Goal: Task Accomplishment & Management: Manage account settings

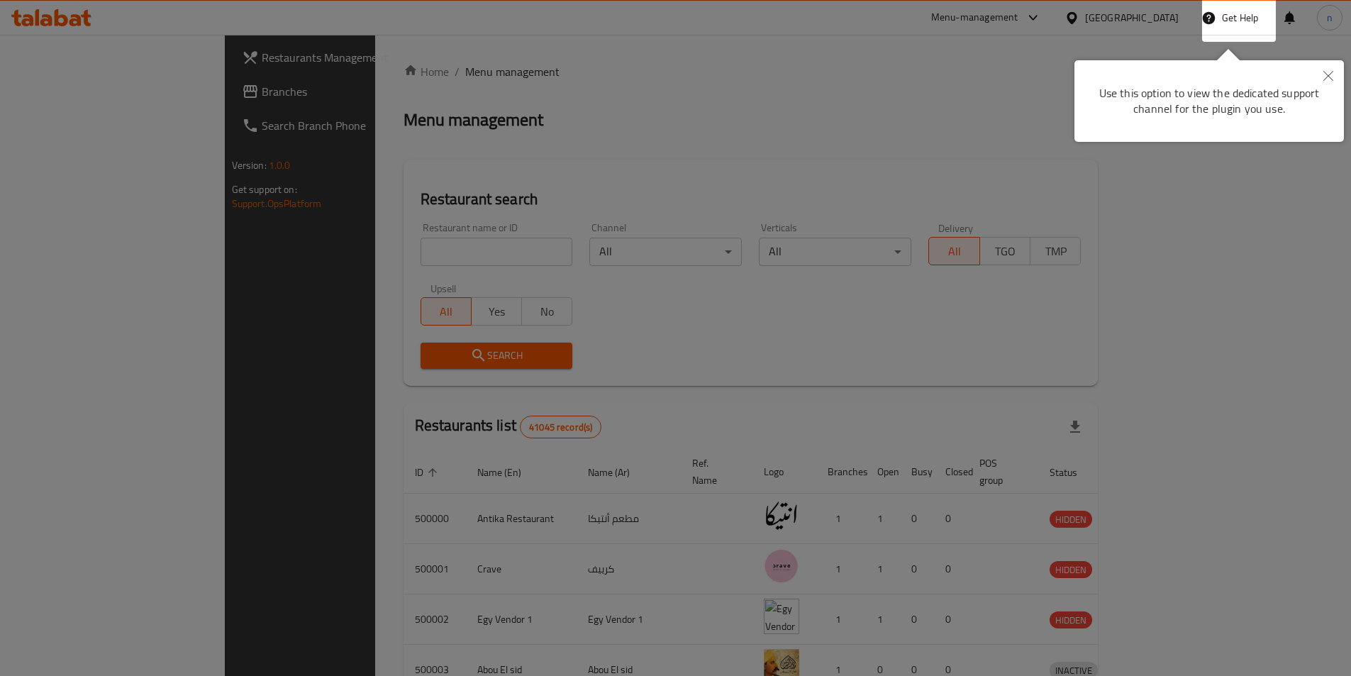
drag, startPoint x: 630, startPoint y: 136, endPoint x: 651, endPoint y: 150, distance: 24.6
click at [630, 136] on div at bounding box center [675, 338] width 1351 height 676
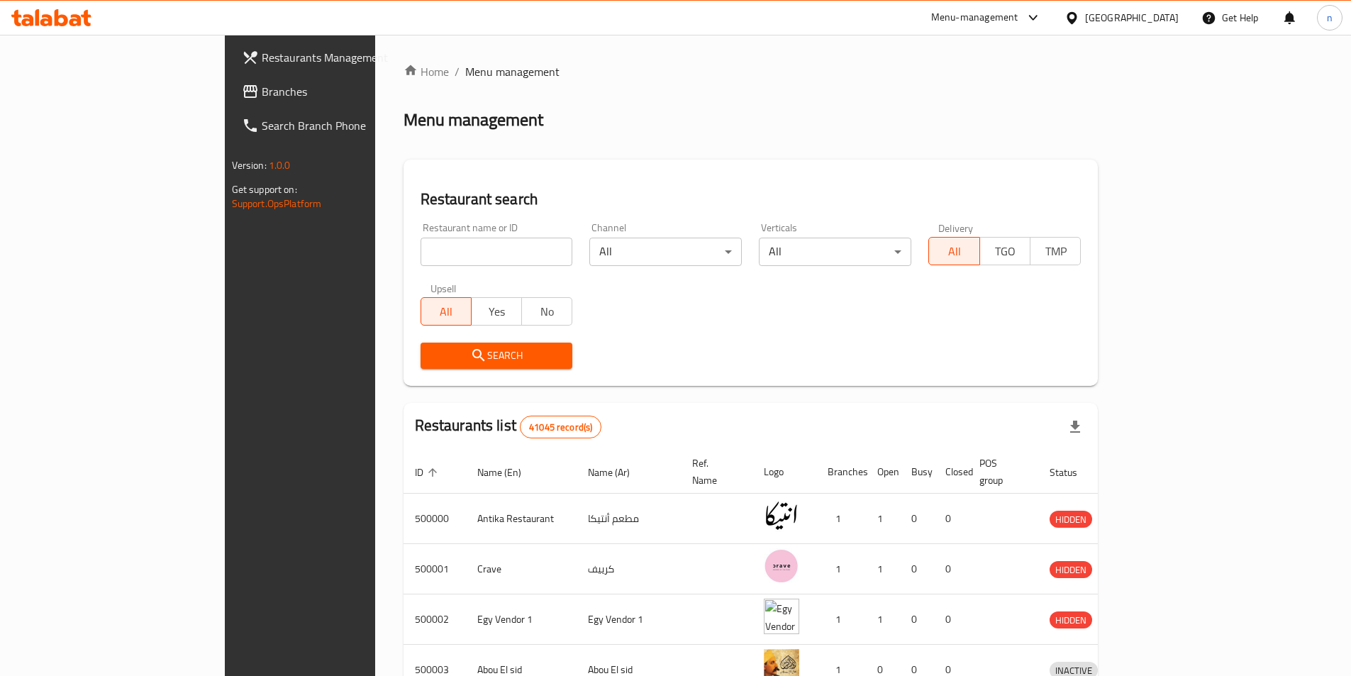
click at [1173, 31] on div "Egypt" at bounding box center [1121, 18] width 137 height 34
click at [1159, 25] on div "Egypt" at bounding box center [1132, 18] width 94 height 16
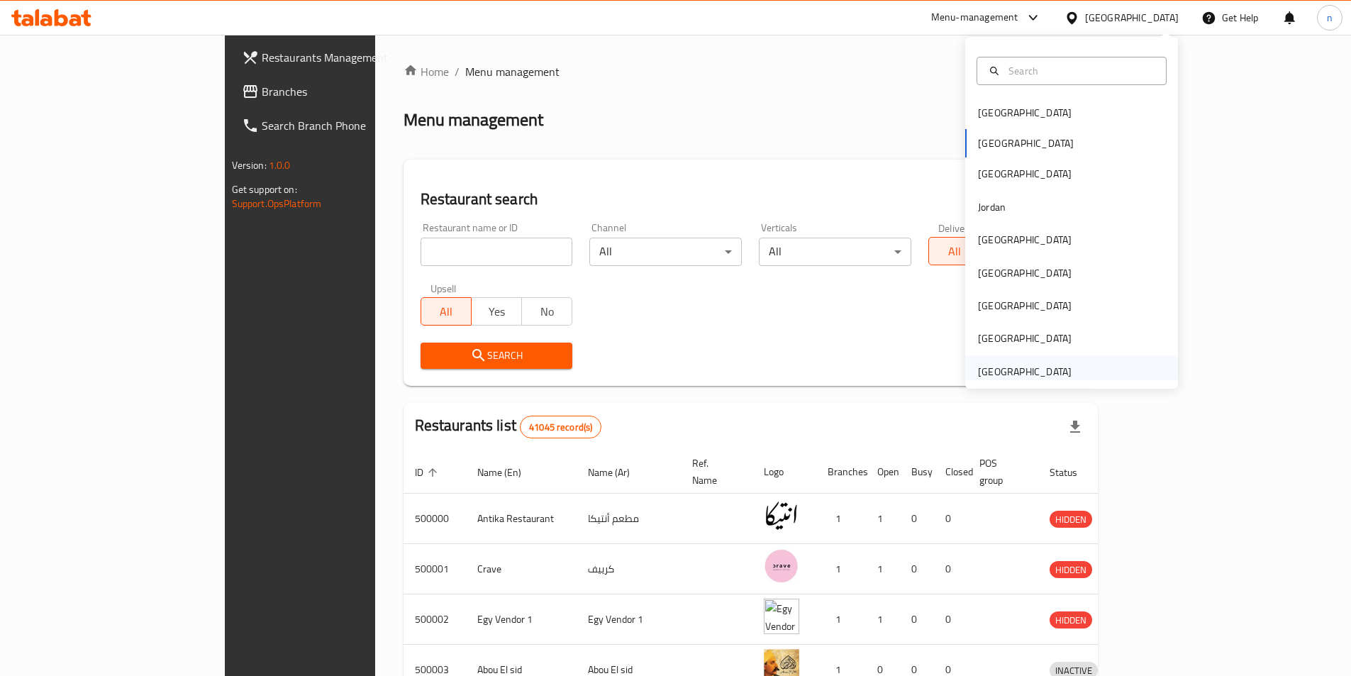
click at [1007, 380] on div "[GEOGRAPHIC_DATA]" at bounding box center [1025, 372] width 94 height 16
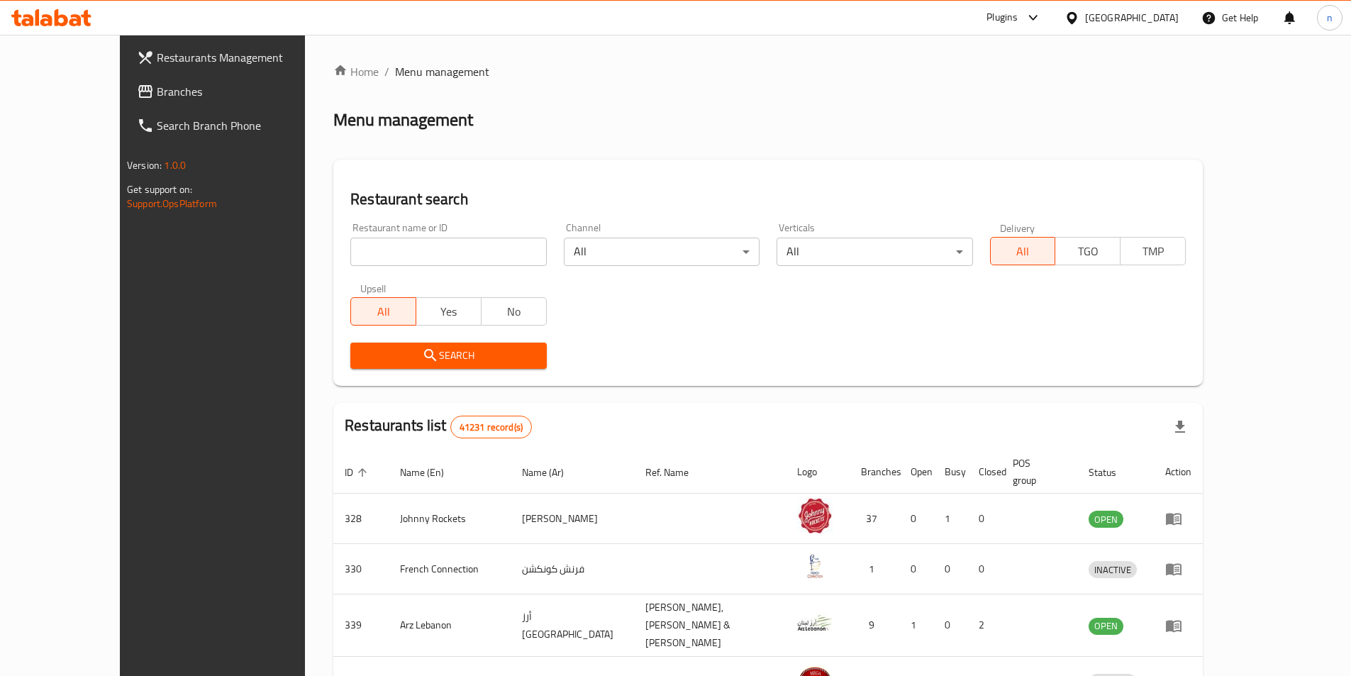
click at [157, 83] on span "Branches" at bounding box center [245, 91] width 177 height 17
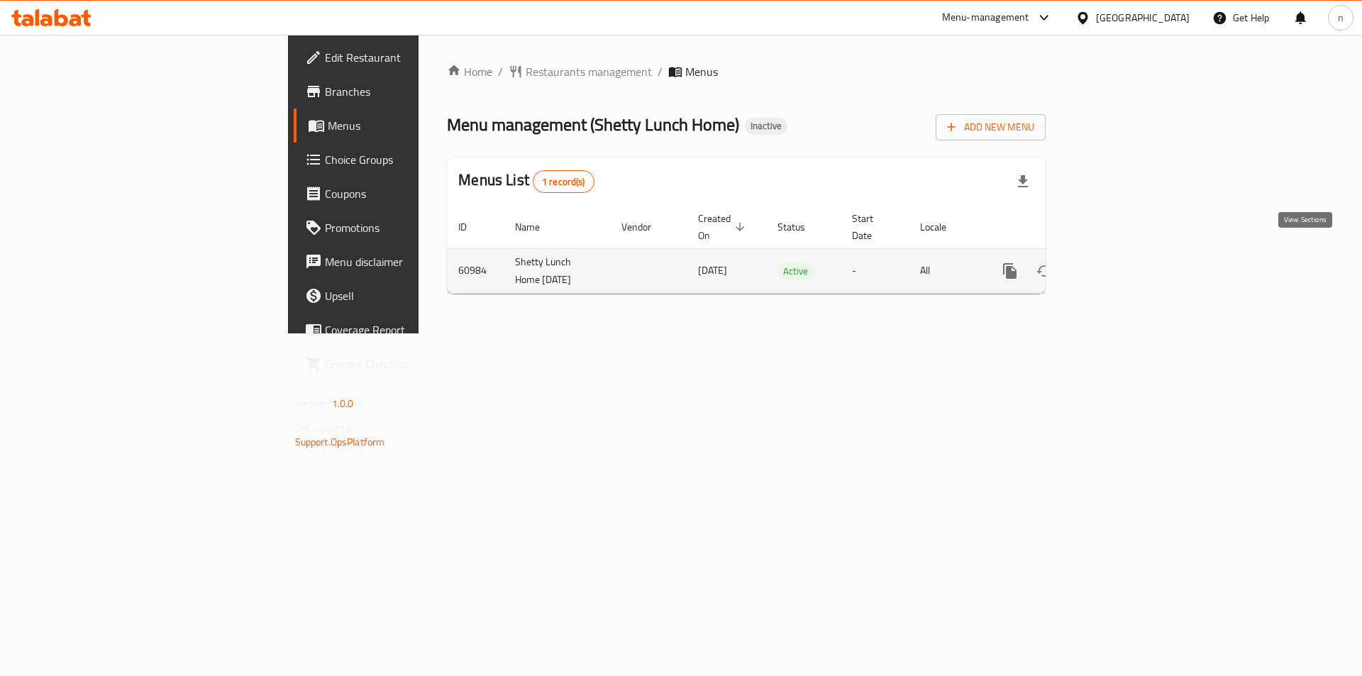
click at [1121, 262] on icon "enhanced table" at bounding box center [1112, 270] width 17 height 17
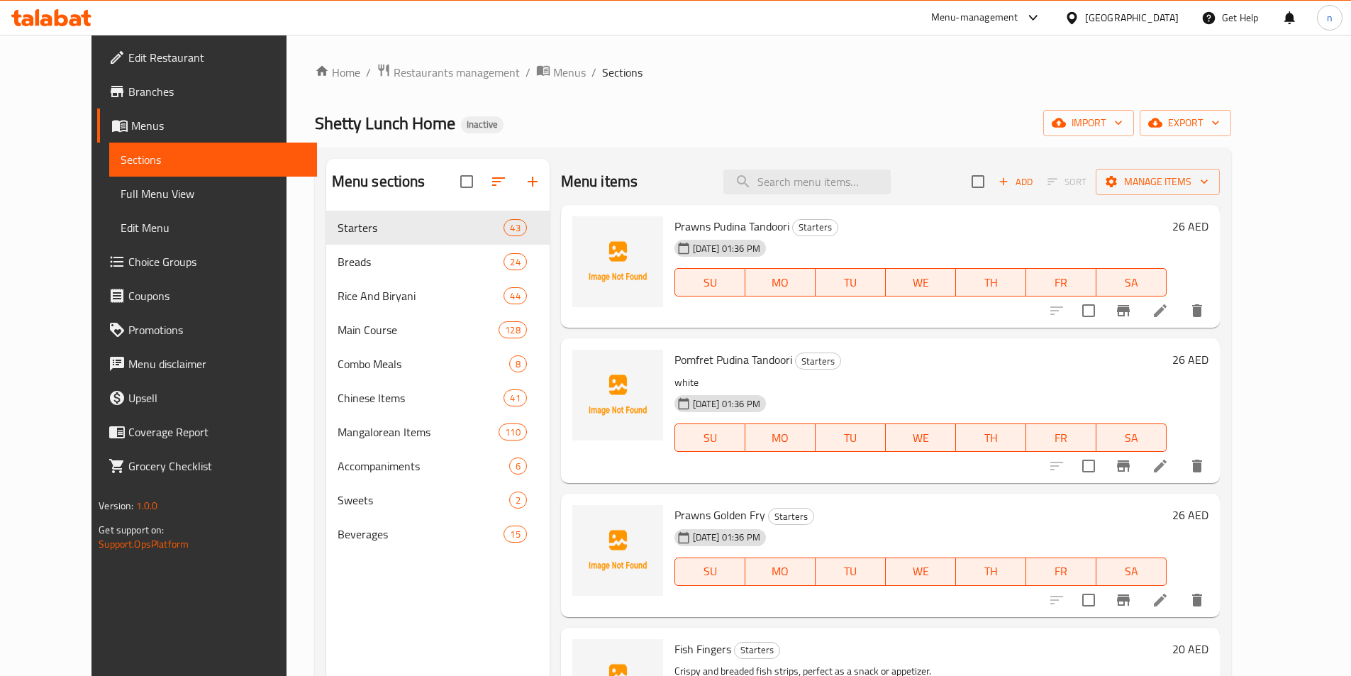
click at [131, 126] on span "Menus" at bounding box center [218, 125] width 175 height 17
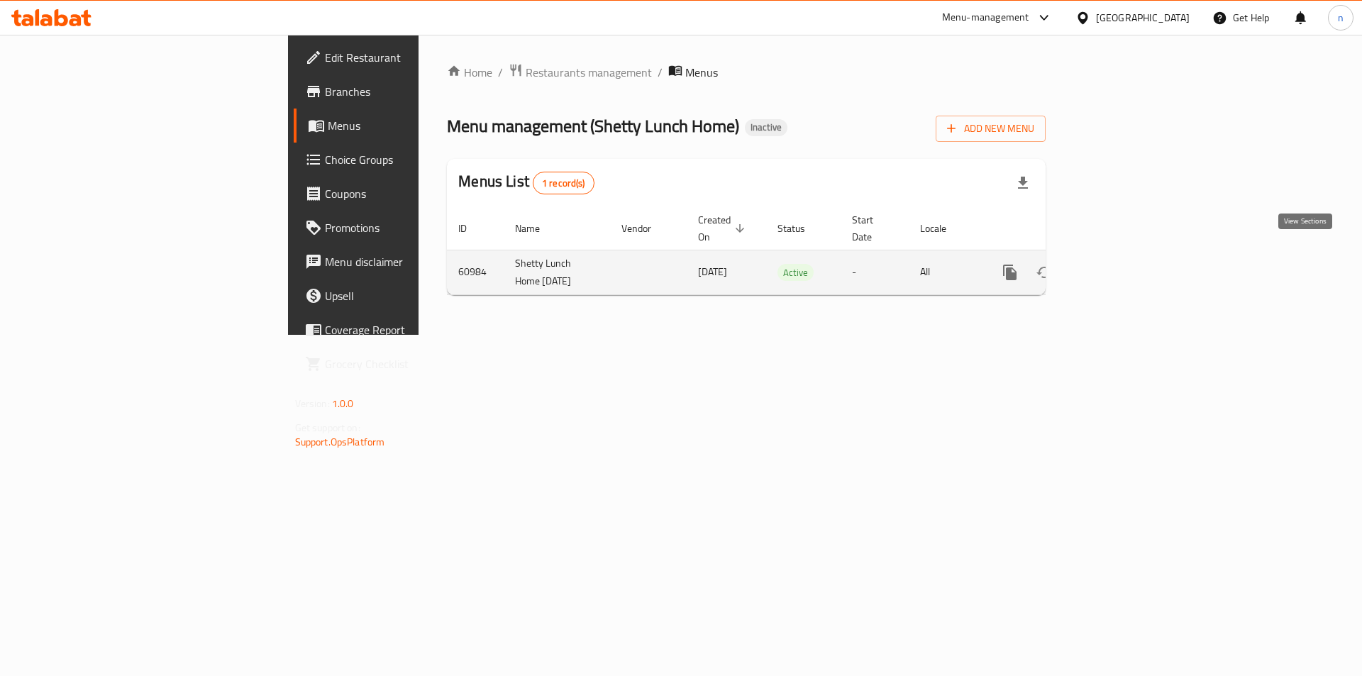
click at [1121, 264] on icon "enhanced table" at bounding box center [1112, 272] width 17 height 17
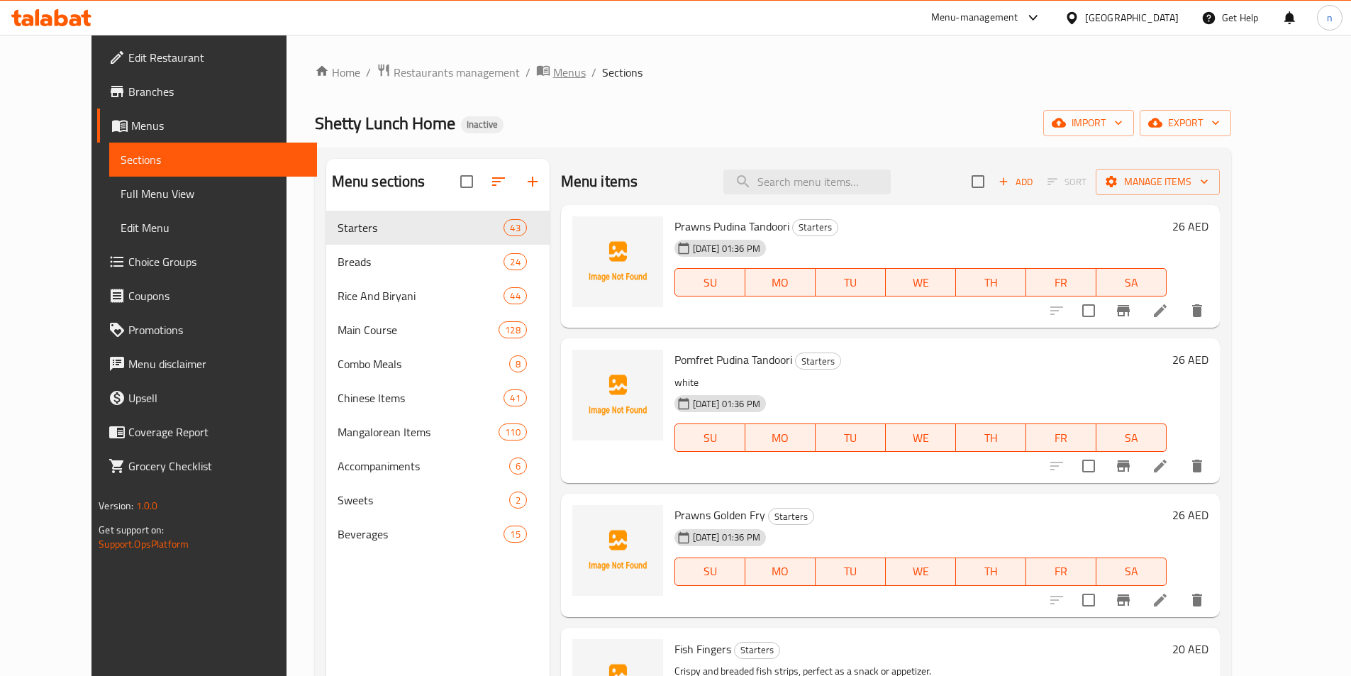
click at [553, 73] on span "Menus" at bounding box center [569, 72] width 33 height 17
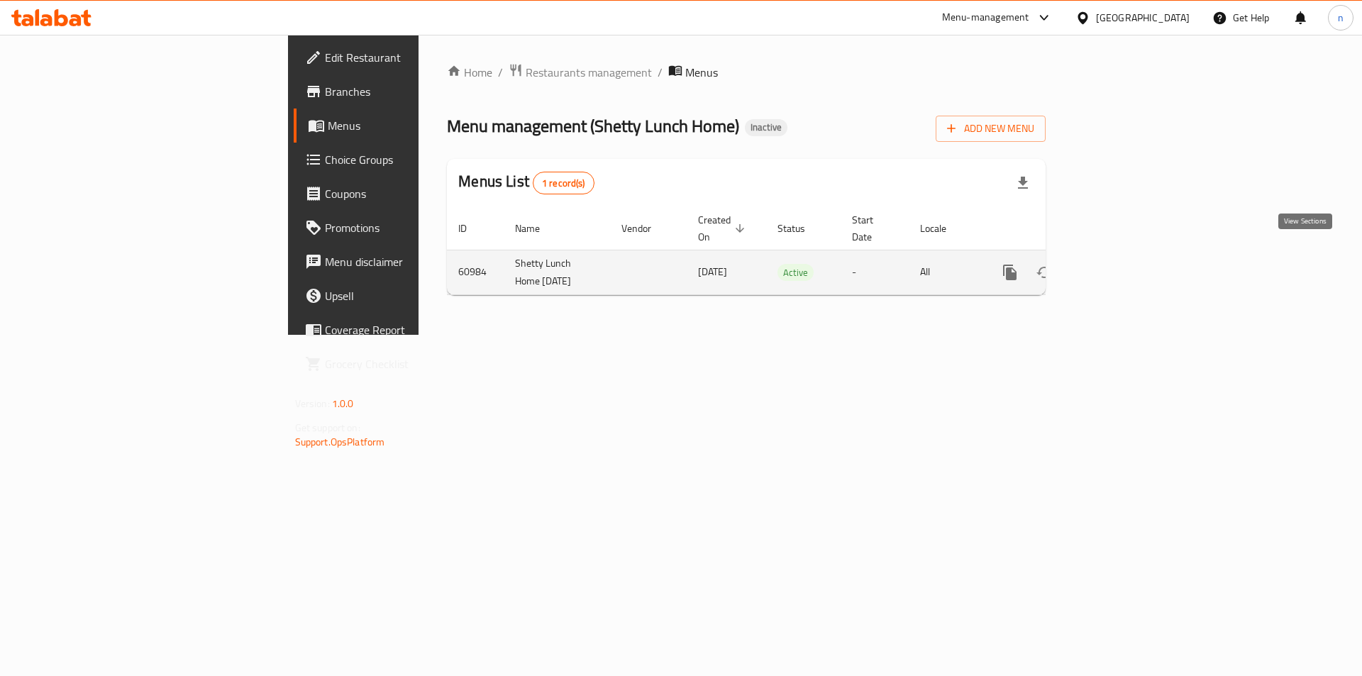
click at [1119, 266] on icon "enhanced table" at bounding box center [1112, 272] width 13 height 13
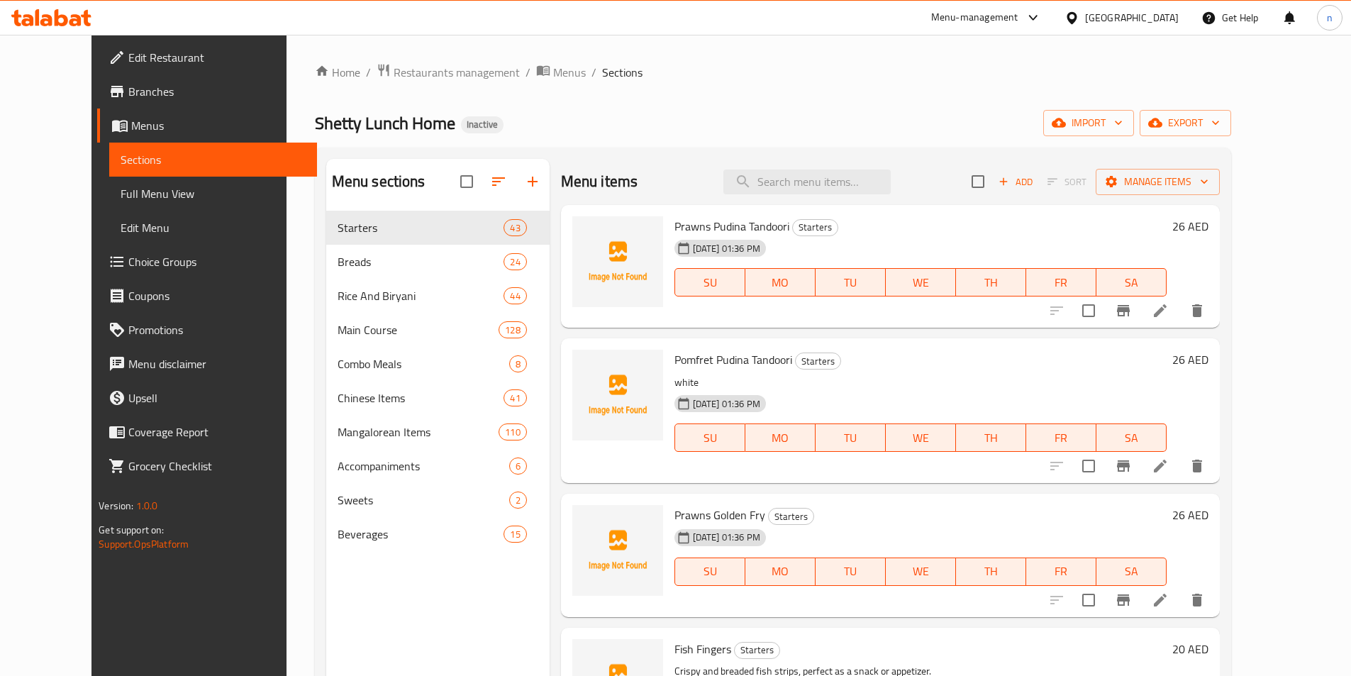
click at [97, 136] on link "Menus" at bounding box center [207, 126] width 220 height 34
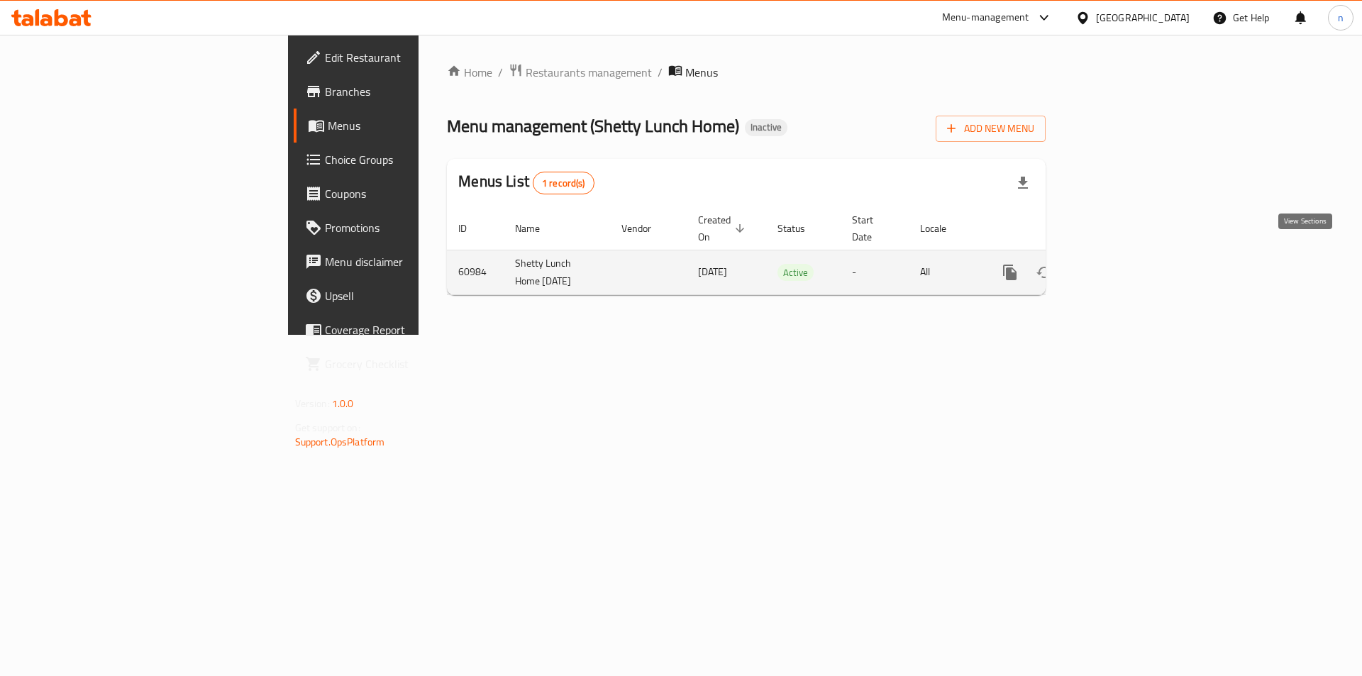
click at [1121, 264] on icon "enhanced table" at bounding box center [1112, 272] width 17 height 17
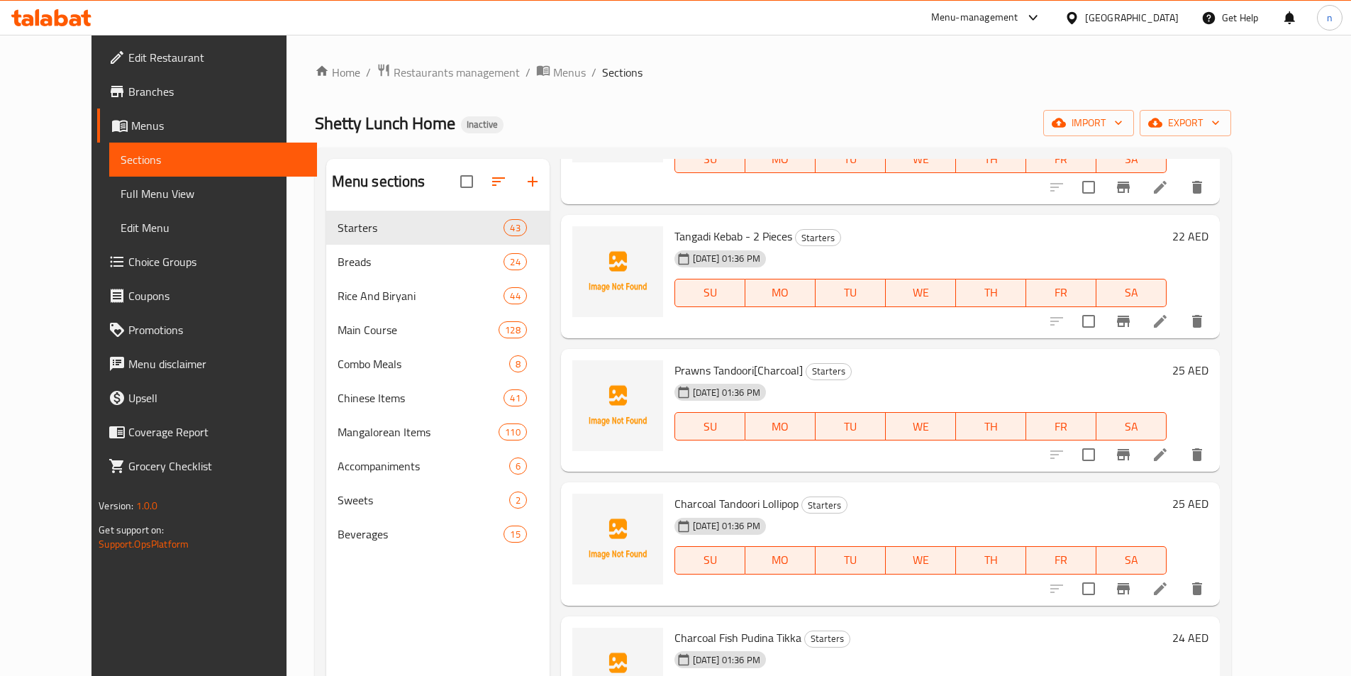
scroll to position [638, 0]
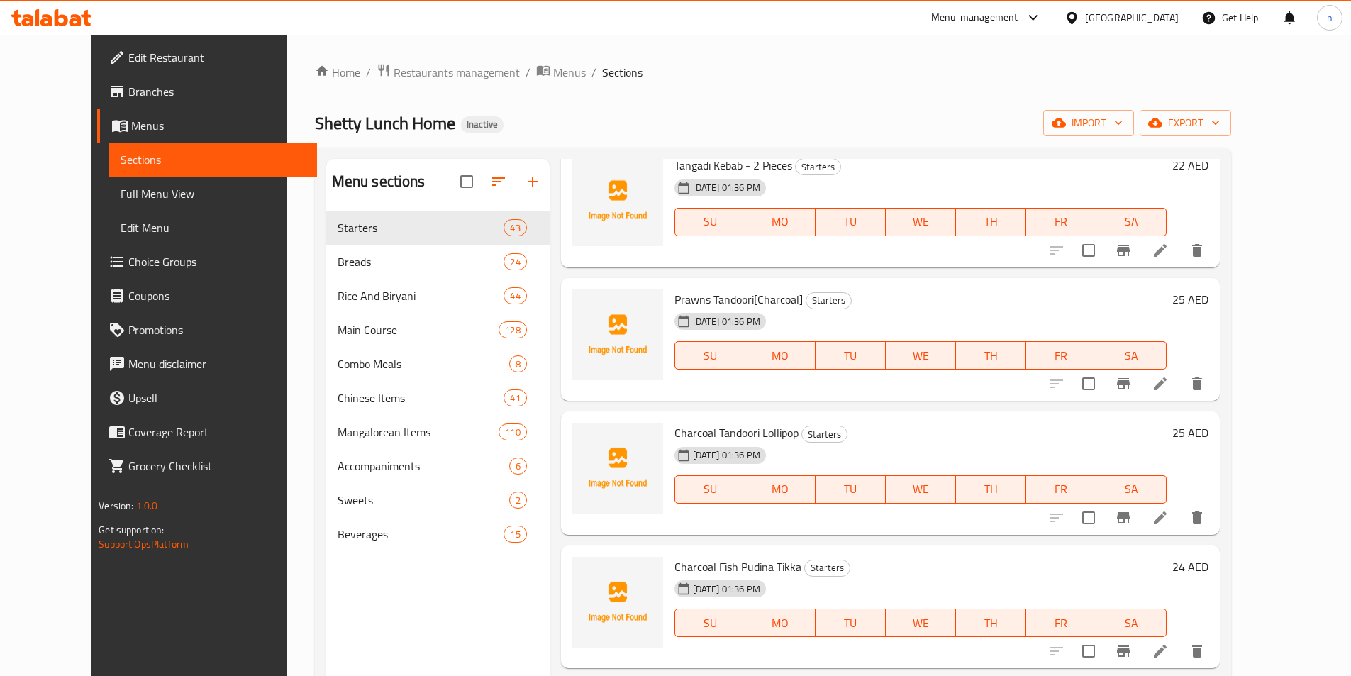
click at [121, 195] on span "Full Menu View" at bounding box center [213, 193] width 185 height 17
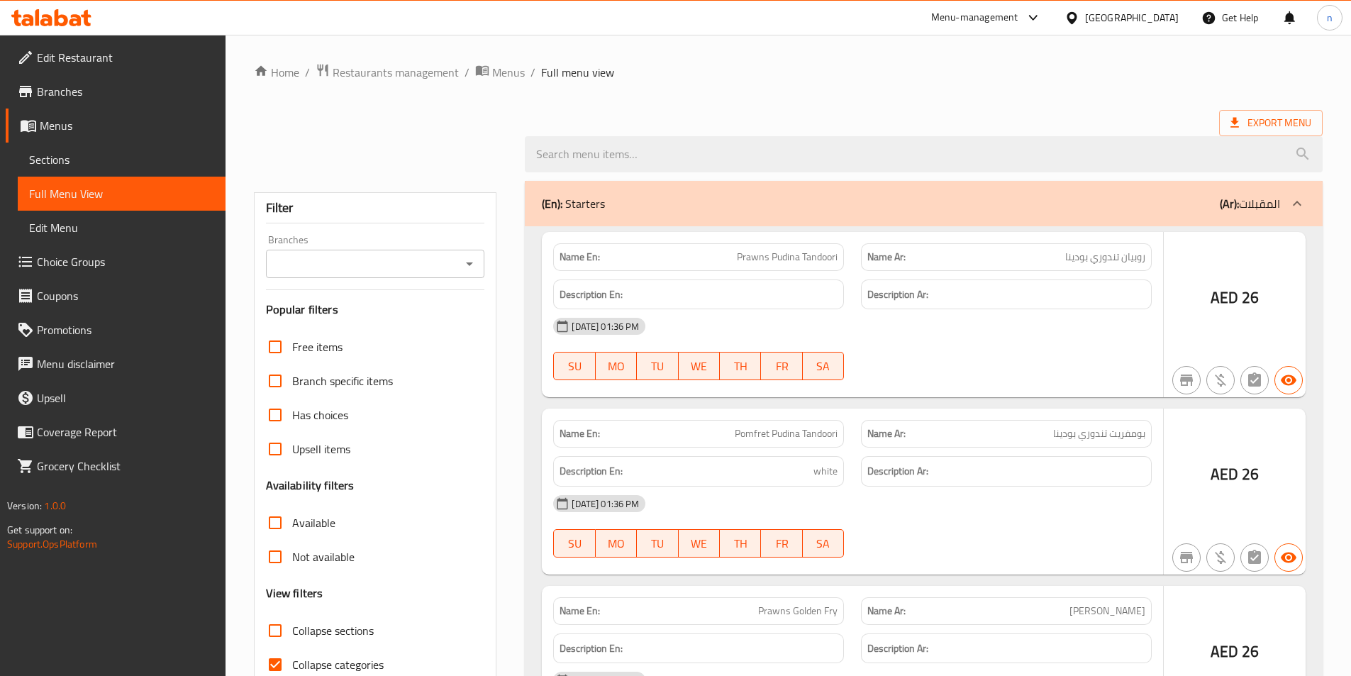
click at [157, 185] on span "Full Menu View" at bounding box center [121, 193] width 185 height 17
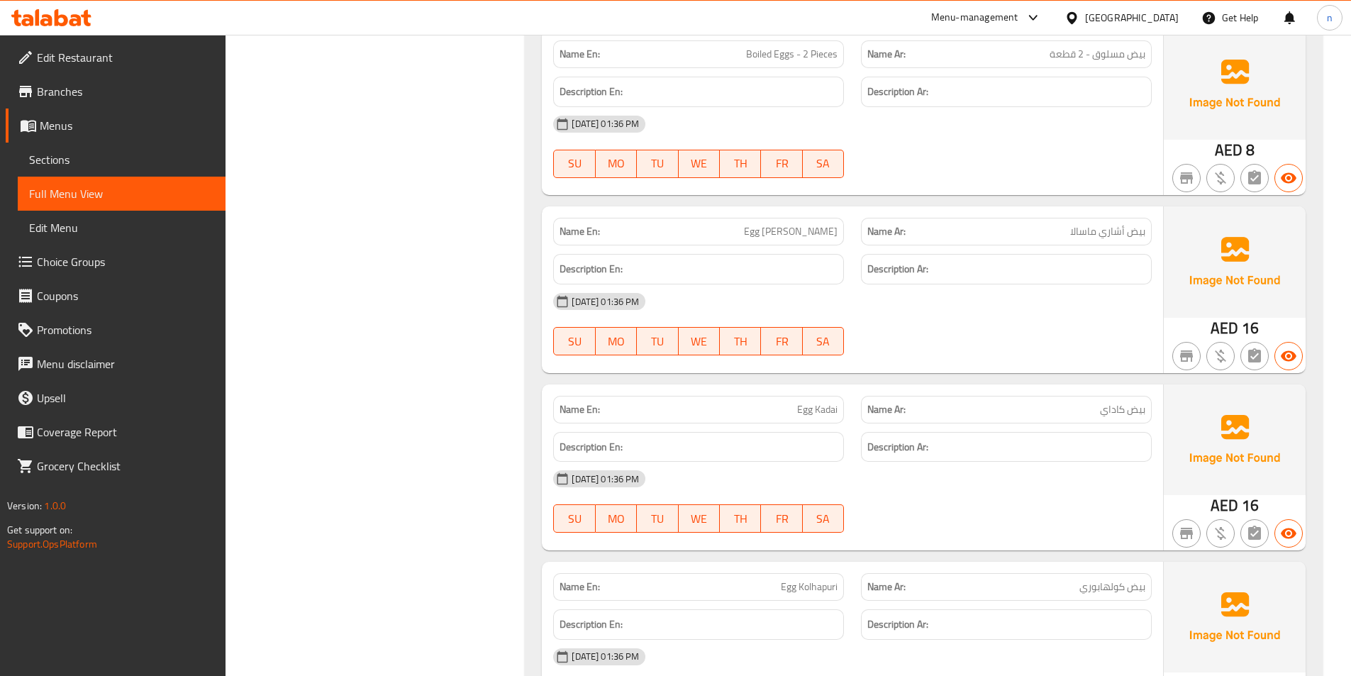
scroll to position [31244, 0]
click at [101, 63] on span "Edit Restaurant" at bounding box center [125, 57] width 177 height 17
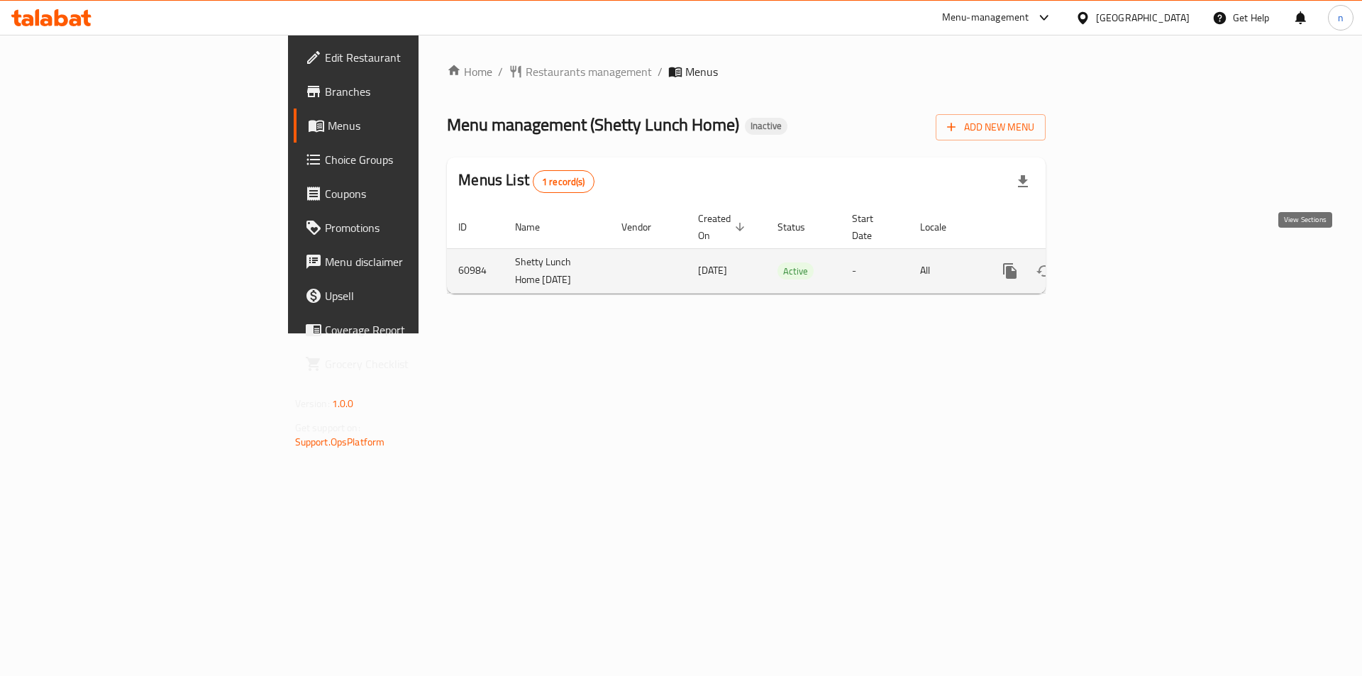
click at [1129, 254] on link "enhanced table" at bounding box center [1112, 271] width 34 height 34
